Goal: Check status: Check status

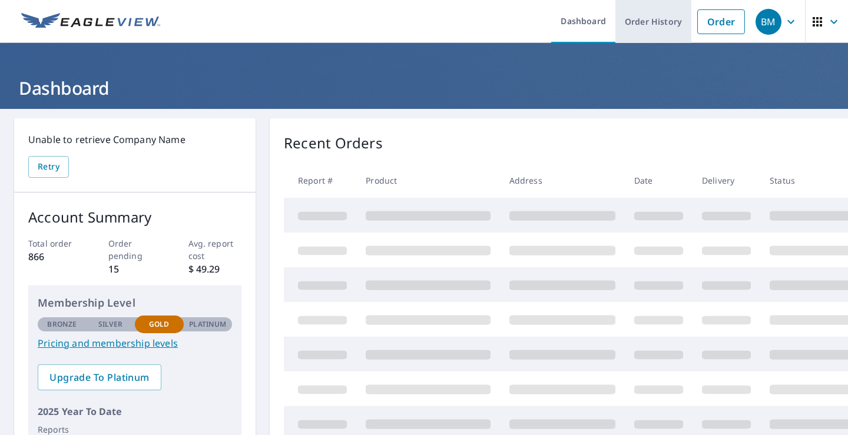
click at [638, 22] on link "Order History" at bounding box center [654, 21] width 76 height 43
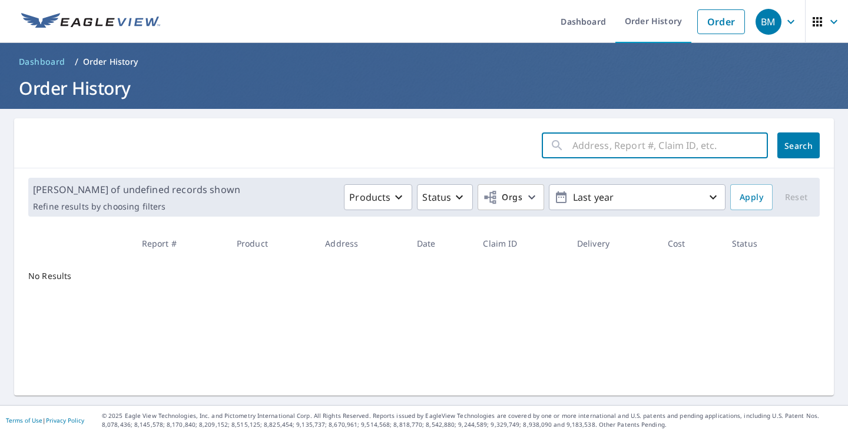
click at [598, 145] on input "text" at bounding box center [671, 145] width 196 height 33
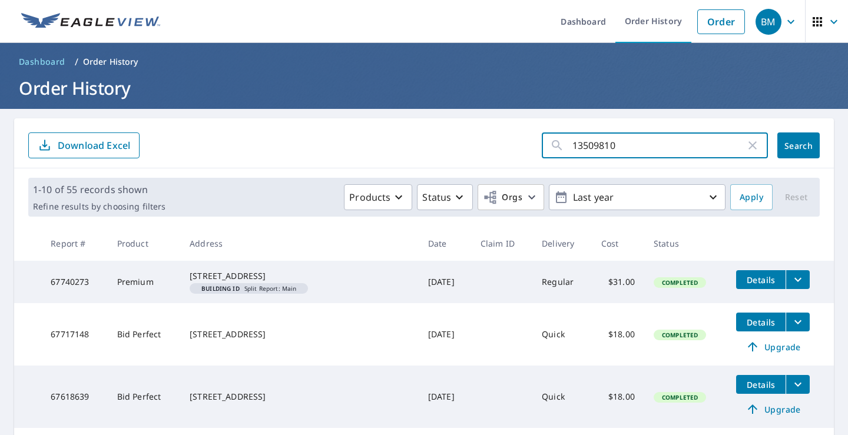
type input "13509810"
click at [802, 141] on span "Search" at bounding box center [799, 145] width 24 height 11
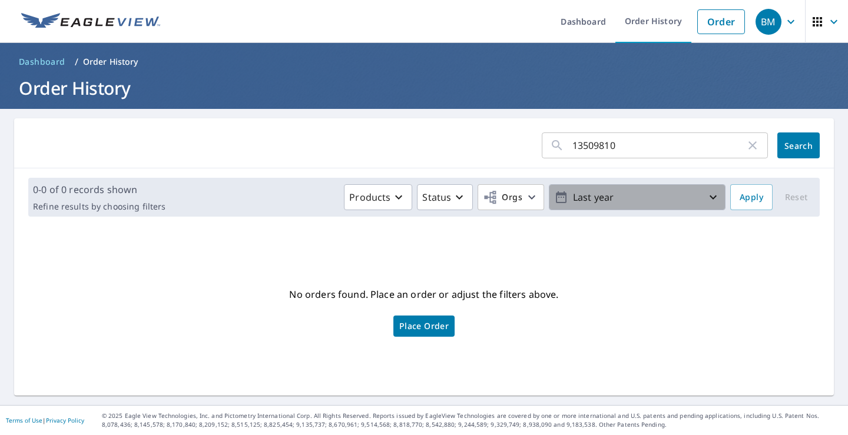
click at [706, 199] on icon "button" at bounding box center [713, 197] width 14 height 14
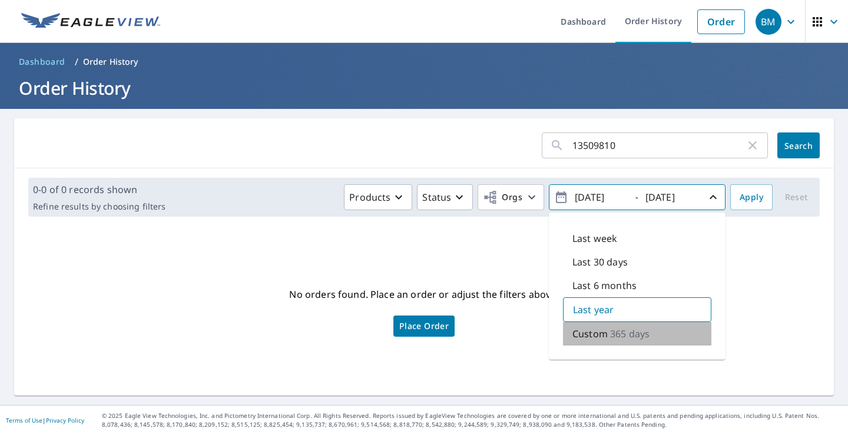
click at [640, 336] on p "365 days" at bounding box center [629, 334] width 39 height 14
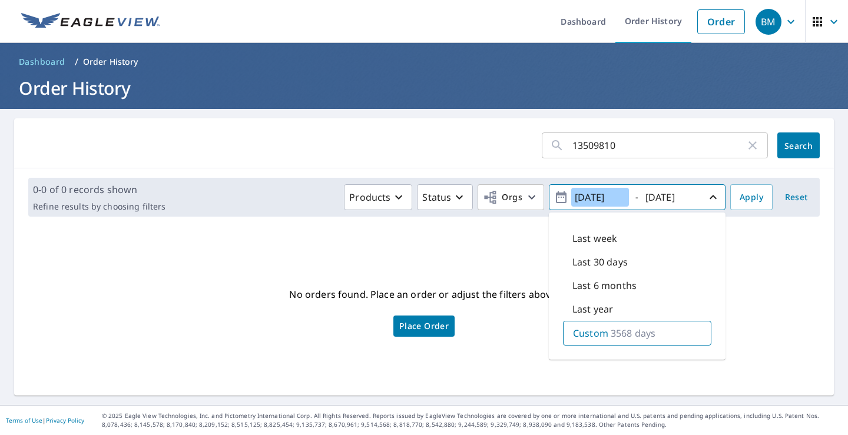
type input "[DATE]"
click at [649, 197] on input "[DATE]" at bounding box center [671, 197] width 58 height 19
type input "[DATE]"
click at [743, 201] on span "Apply" at bounding box center [752, 197] width 24 height 15
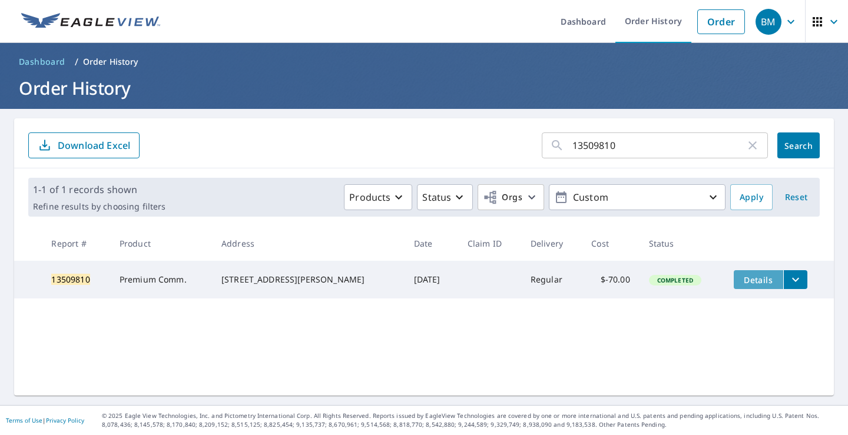
click at [747, 288] on button "Details" at bounding box center [758, 279] width 49 height 19
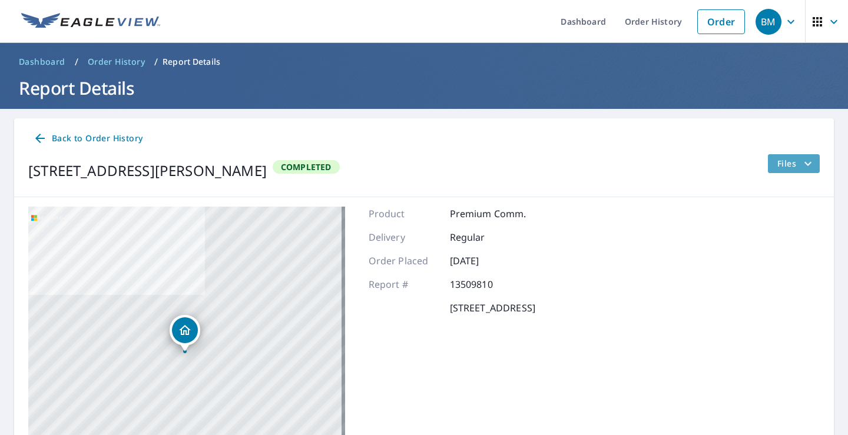
click at [780, 168] on span "Files" at bounding box center [797, 164] width 38 height 14
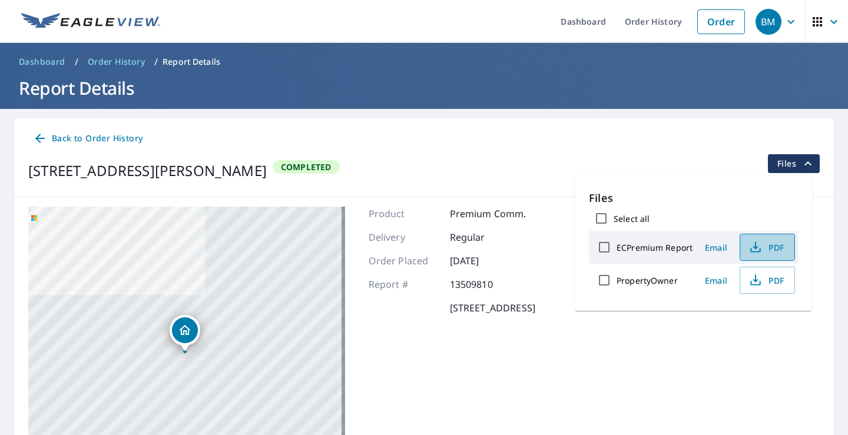
click at [770, 249] on span "PDF" at bounding box center [766, 247] width 38 height 14
click at [762, 24] on div "BM" at bounding box center [769, 22] width 26 height 26
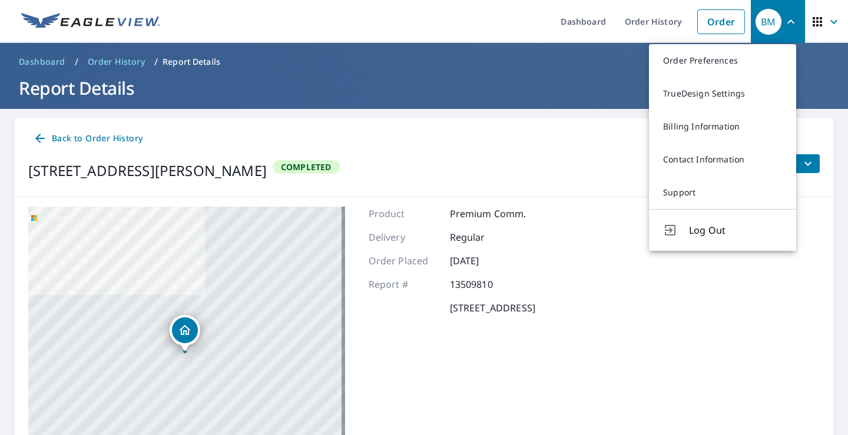
click at [707, 227] on span "Log Out" at bounding box center [735, 230] width 93 height 14
